Goal: Task Accomplishment & Management: Complete application form

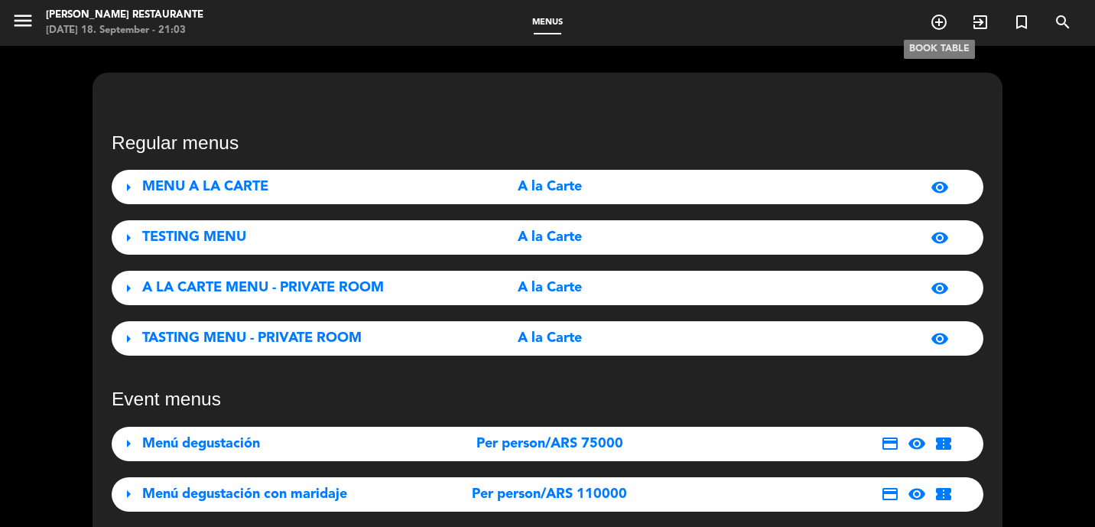
click at [934, 30] on icon "add_circle_outline" at bounding box center [939, 22] width 18 height 18
click at [941, 24] on icon "add_circle_outline" at bounding box center [939, 22] width 18 height 18
click at [942, 19] on icon "add_circle_outline" at bounding box center [939, 22] width 18 height 18
click at [1056, 194] on div "Regular menus arrow_right MENU A LA CARTE A la Carte visibility arrow_right TES…" at bounding box center [547, 411] width 1095 height 730
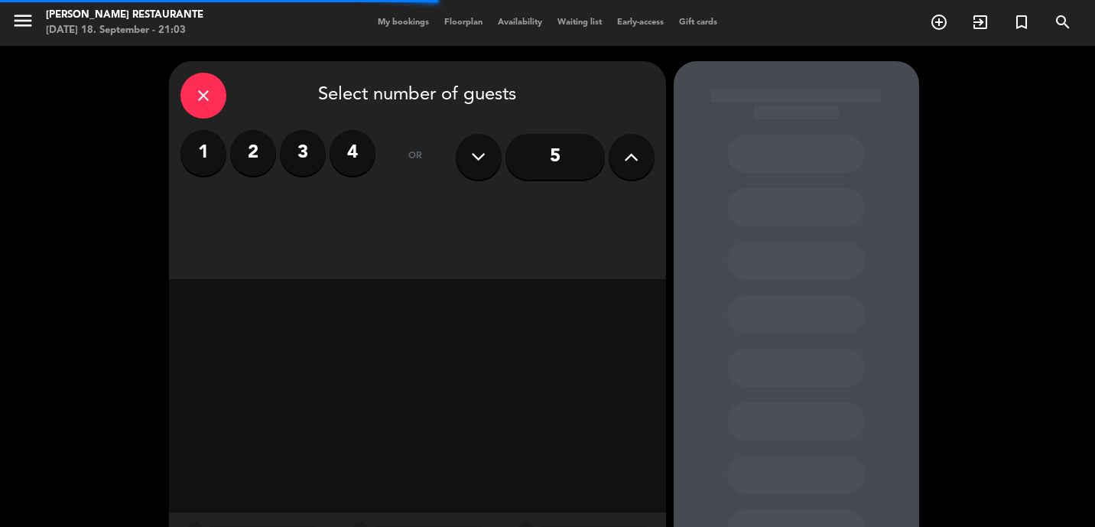
click at [250, 160] on label "2" at bounding box center [253, 153] width 46 height 46
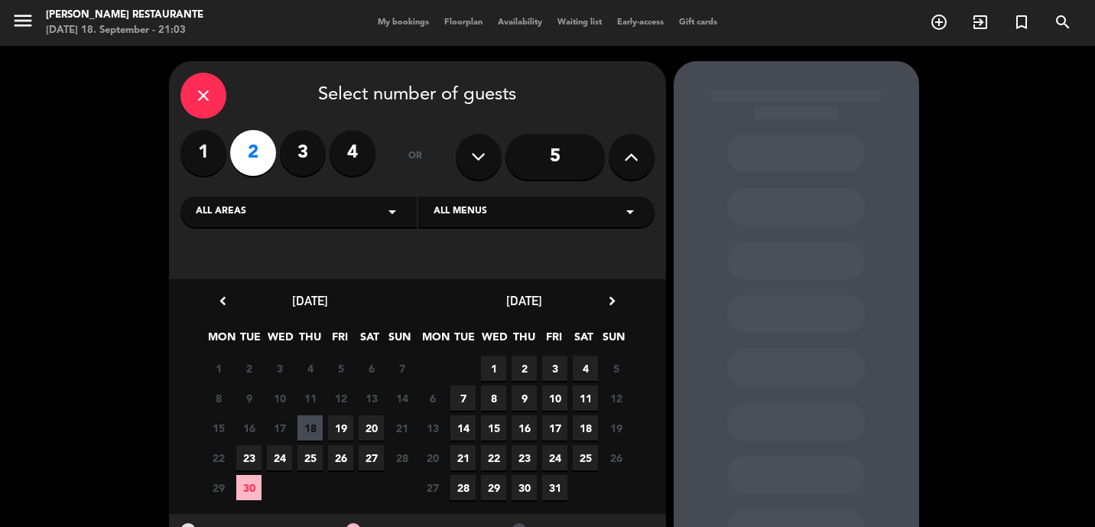
scroll to position [67, 0]
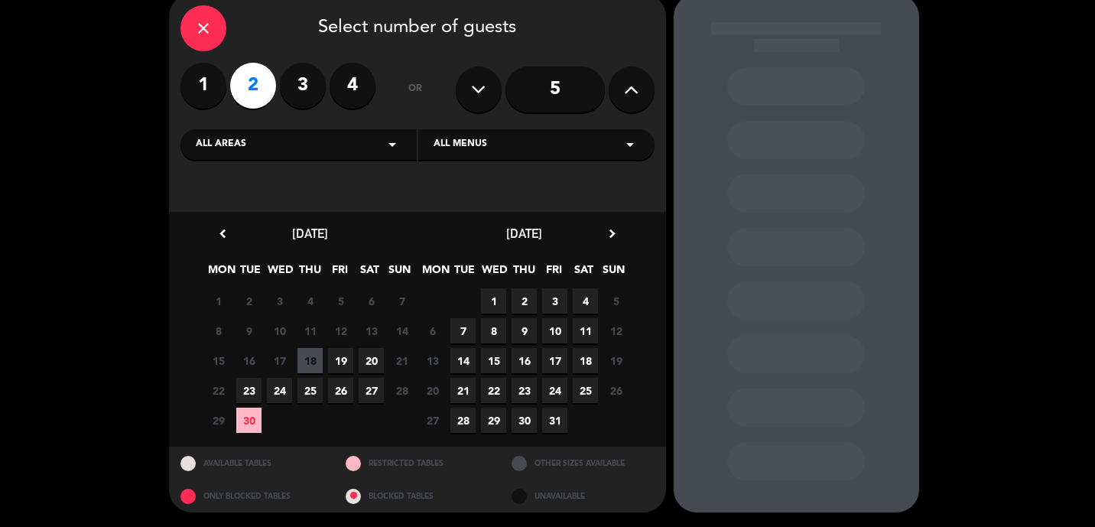
click at [343, 394] on span "26" at bounding box center [340, 390] width 25 height 25
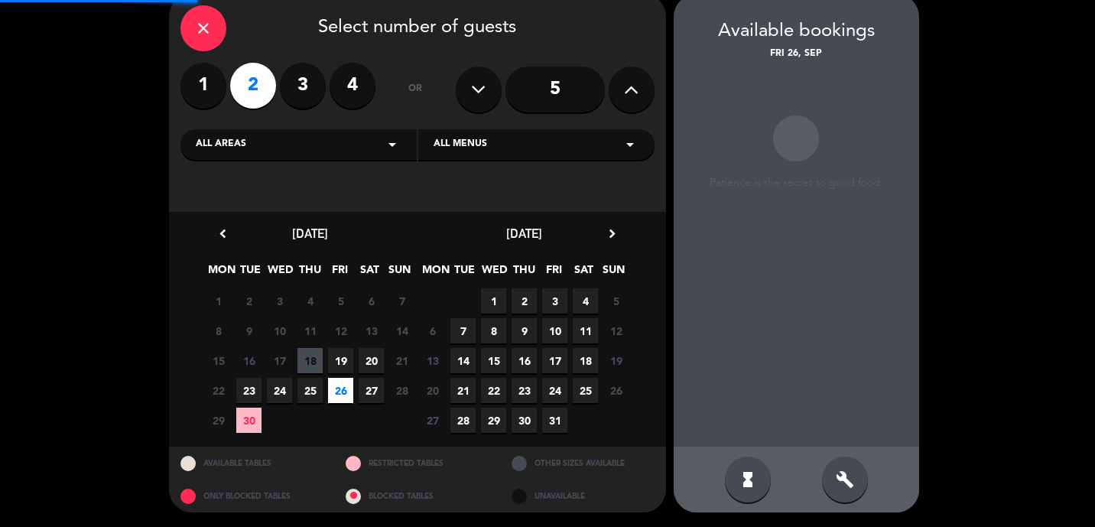
scroll to position [61, 0]
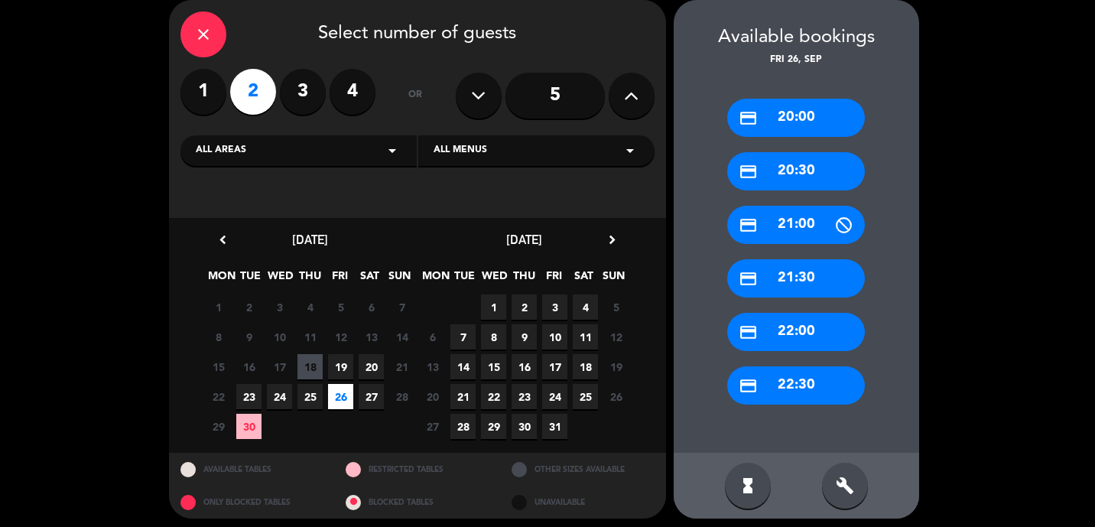
click at [824, 163] on div "credit_card 20:30" at bounding box center [796, 171] width 138 height 38
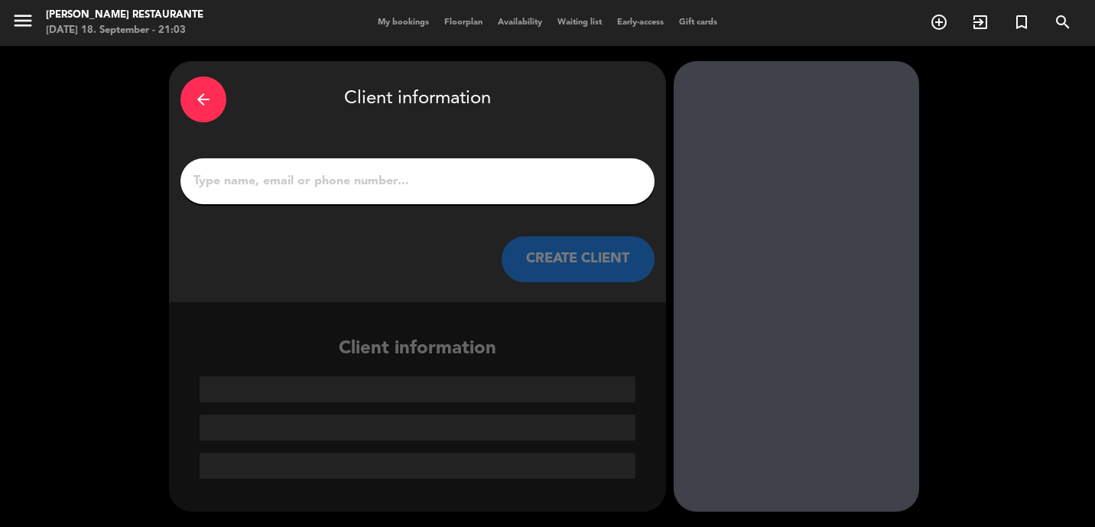
click at [446, 184] on input "1" at bounding box center [417, 181] width 451 height 21
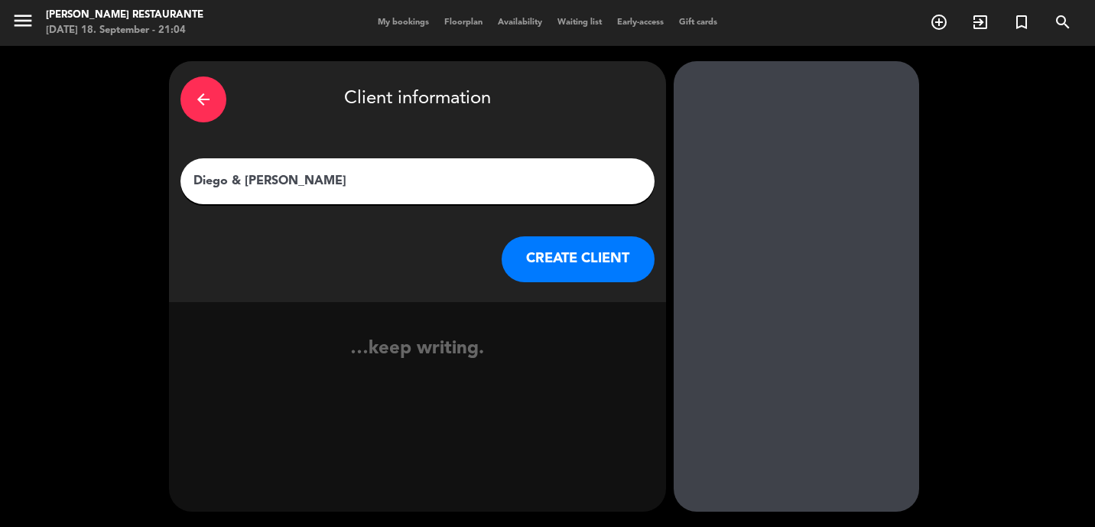
type input "Diego & [PERSON_NAME]"
click at [566, 262] on button "CREATE CLIENT" at bounding box center [578, 259] width 153 height 46
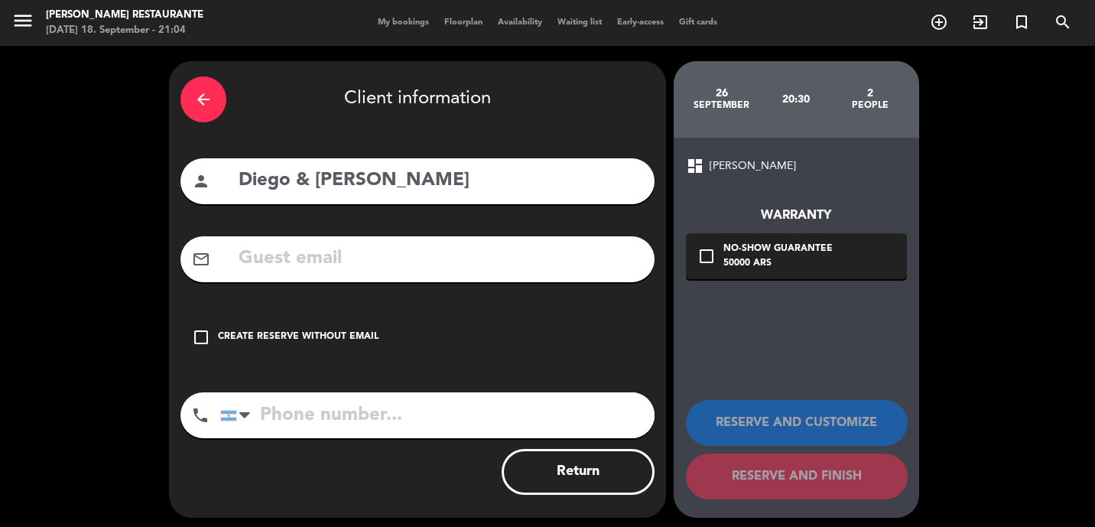
click at [199, 341] on icon "check_box_outline_blank" at bounding box center [201, 337] width 18 height 18
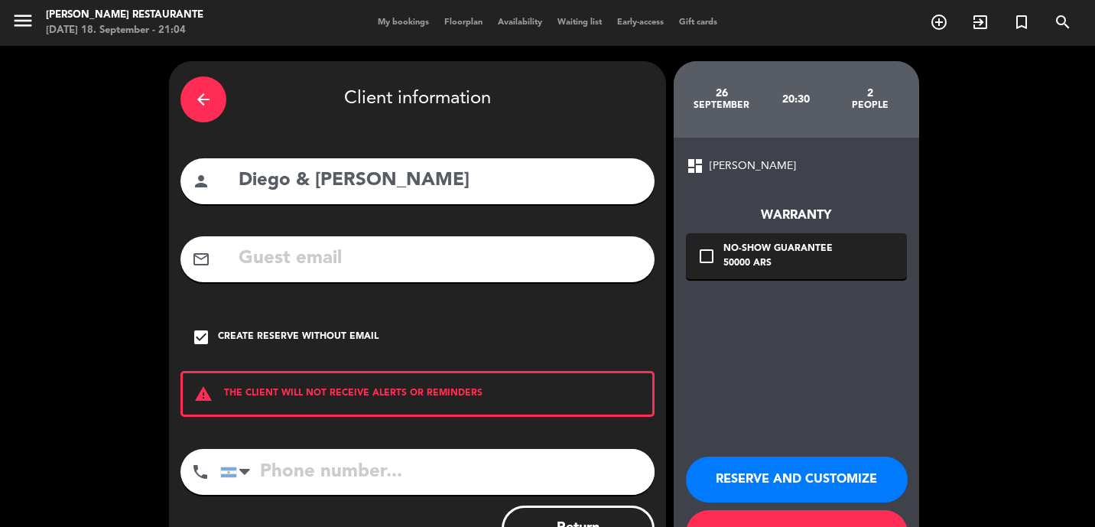
click at [755, 478] on button "RESERVE AND CUSTOMIZE" at bounding box center [797, 479] width 222 height 46
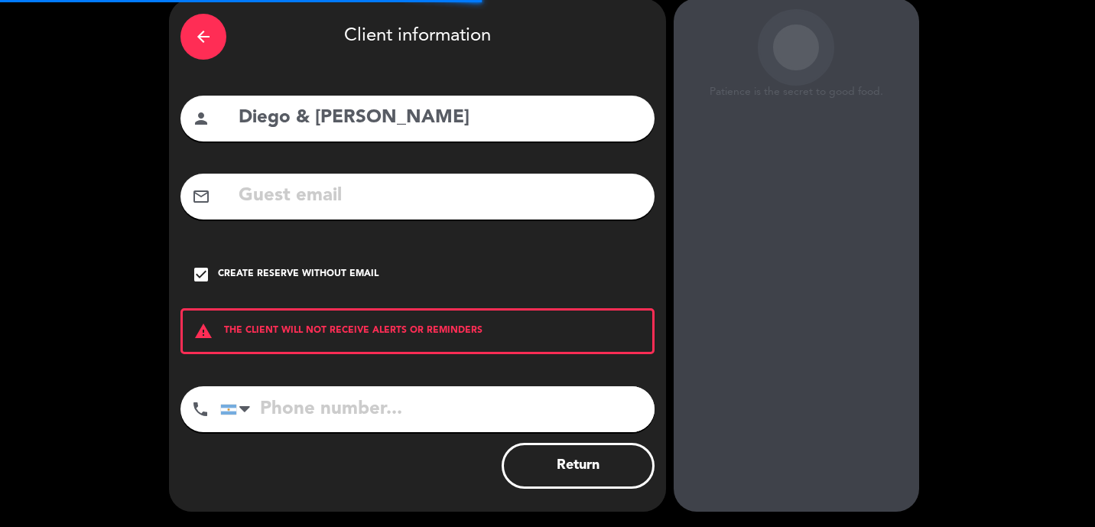
scroll to position [61, 0]
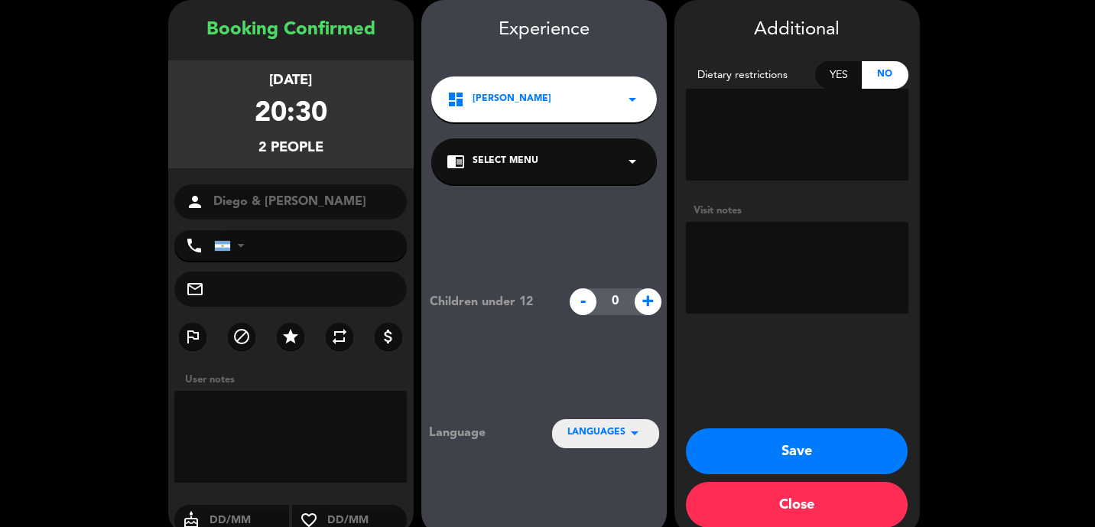
click at [522, 171] on div "chrome_reader_mode Select Menu arrow_drop_down" at bounding box center [544, 161] width 226 height 46
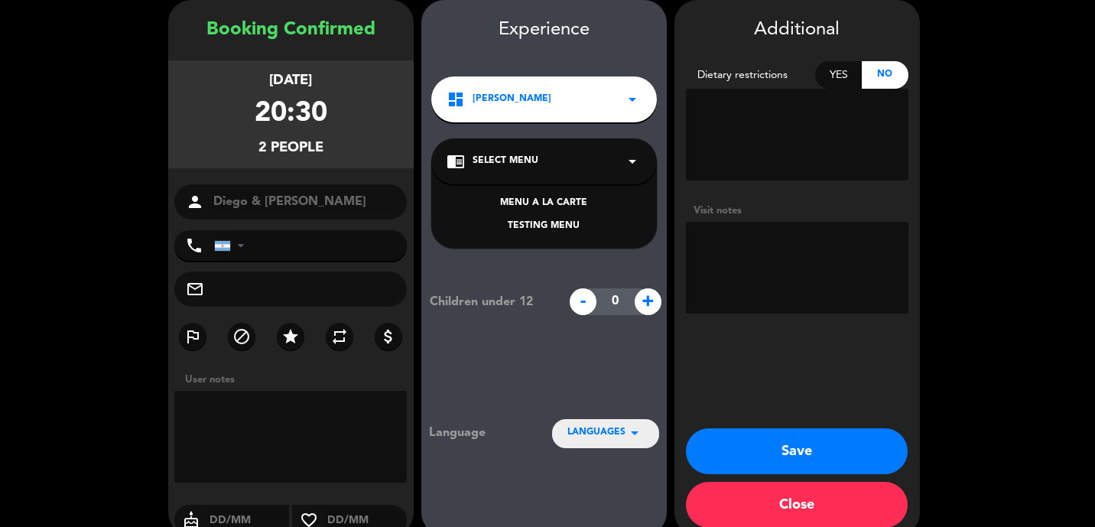
click at [537, 204] on div "MENU A LA CARTE" at bounding box center [544, 203] width 195 height 15
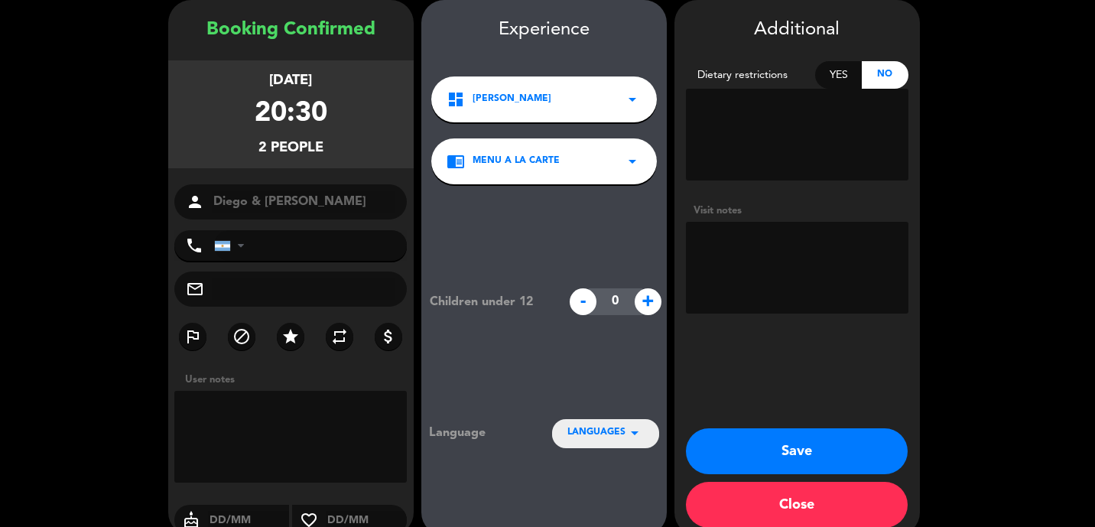
click at [715, 282] on textarea at bounding box center [797, 268] width 223 height 92
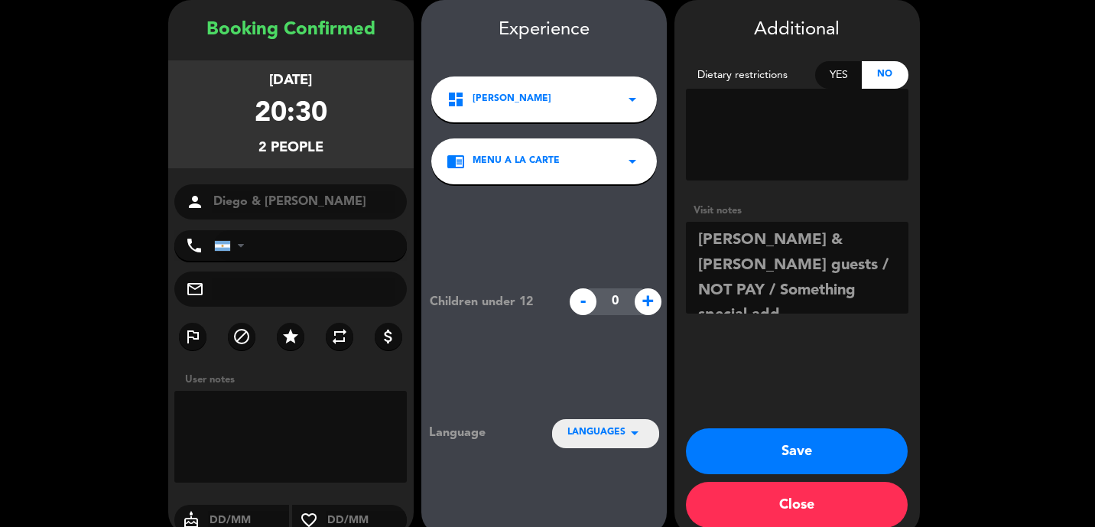
type textarea "[PERSON_NAME] & [PERSON_NAME] guests / NOT PAY / Something special add"
click at [805, 455] on button "Save" at bounding box center [797, 451] width 222 height 46
click at [823, 457] on button "Save" at bounding box center [797, 451] width 222 height 46
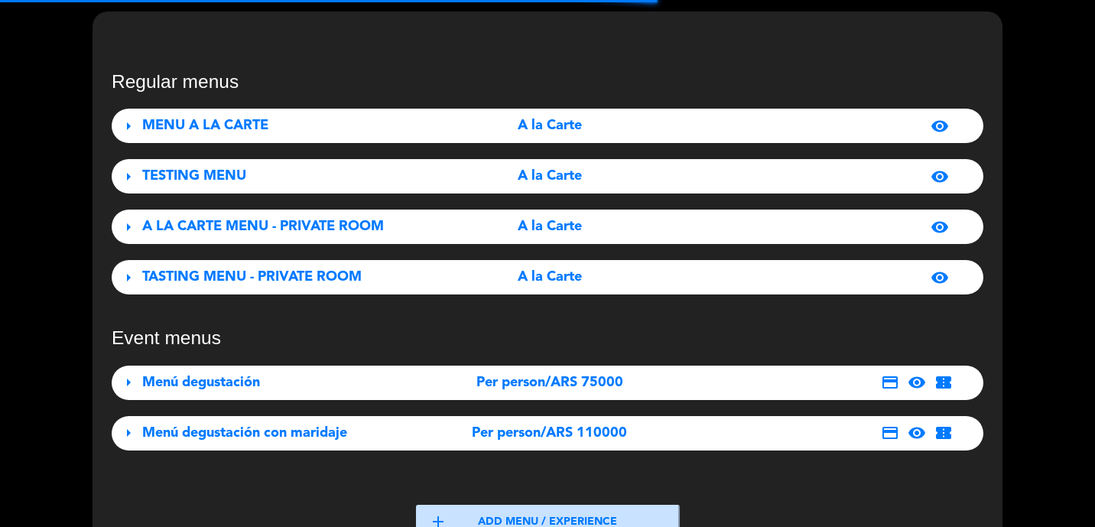
scroll to position [249, 0]
